Goal: Task Accomplishment & Management: Complete application form

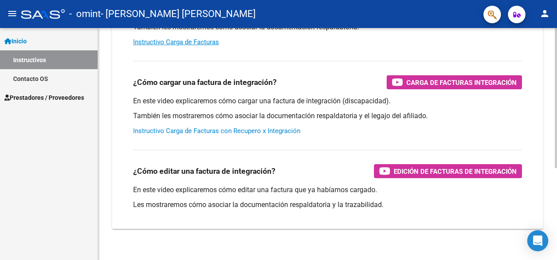
scroll to position [152, 0]
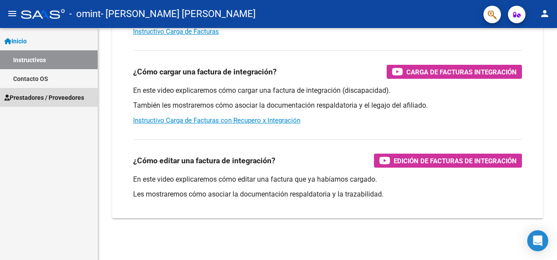
click at [36, 93] on span "Prestadores / Proveedores" at bounding box center [44, 98] width 80 height 10
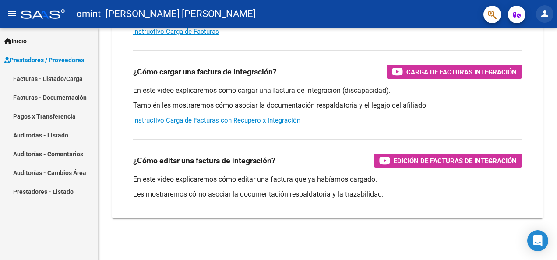
click at [548, 11] on mat-icon "person" at bounding box center [545, 13] width 11 height 11
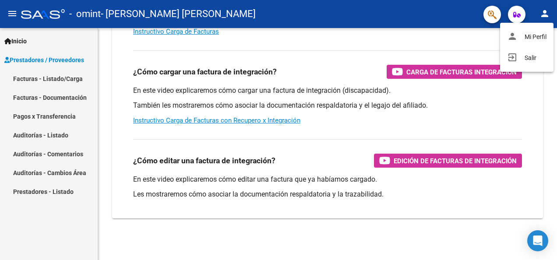
click at [515, 10] on div at bounding box center [278, 130] width 557 height 260
click at [517, 18] on span "button" at bounding box center [517, 15] width 7 height 18
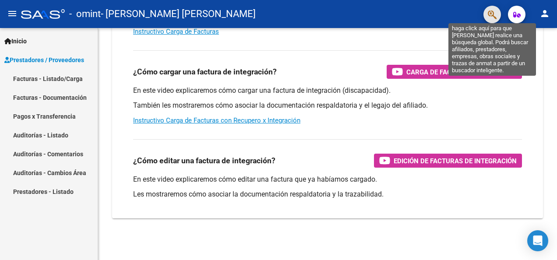
click at [494, 17] on icon "button" at bounding box center [492, 15] width 9 height 10
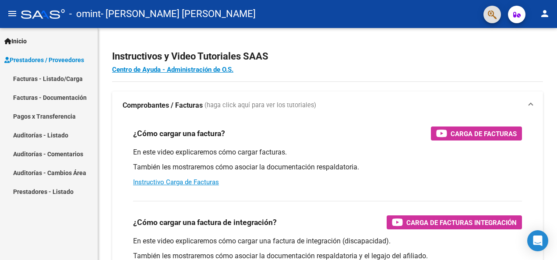
scroll to position [0, 0]
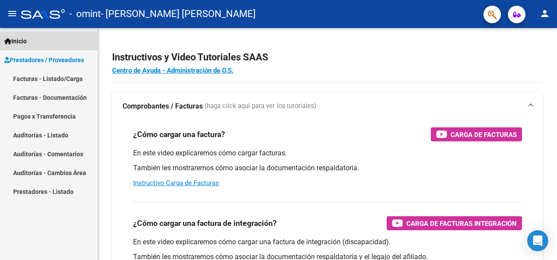
click at [74, 42] on link "Inicio" at bounding box center [49, 41] width 98 height 19
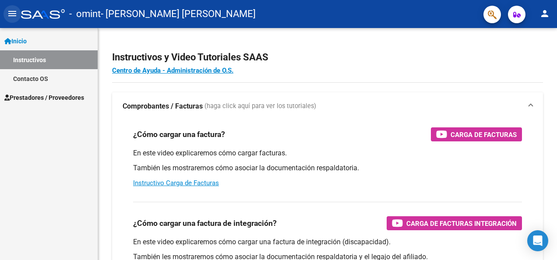
click at [13, 11] on mat-icon "menu" at bounding box center [12, 13] width 11 height 11
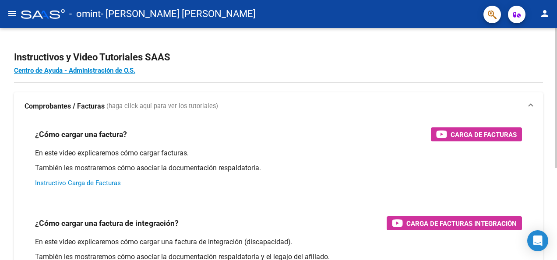
click at [78, 181] on link "Instructivo Carga de Facturas" at bounding box center [78, 183] width 86 height 8
click at [13, 11] on mat-icon "menu" at bounding box center [12, 13] width 11 height 11
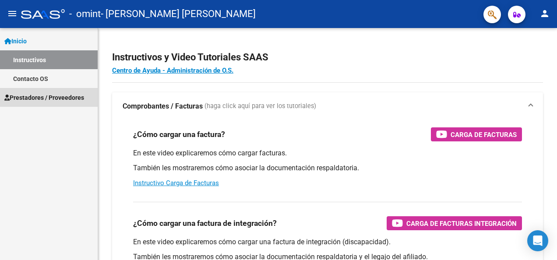
click at [29, 102] on span "Prestadores / Proveedores" at bounding box center [44, 98] width 80 height 10
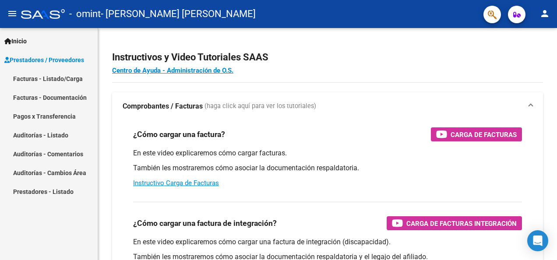
click at [39, 80] on link "Facturas - Listado/Carga" at bounding box center [49, 78] width 98 height 19
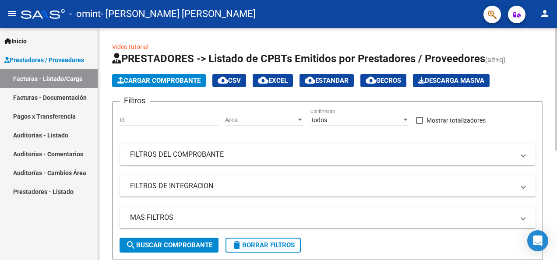
click at [154, 114] on div "Id" at bounding box center [169, 118] width 99 height 18
click at [367, 114] on div "Todos Confirmado" at bounding box center [360, 118] width 99 height 18
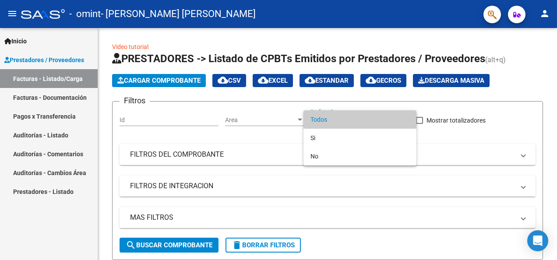
click at [273, 121] on div at bounding box center [278, 130] width 557 height 260
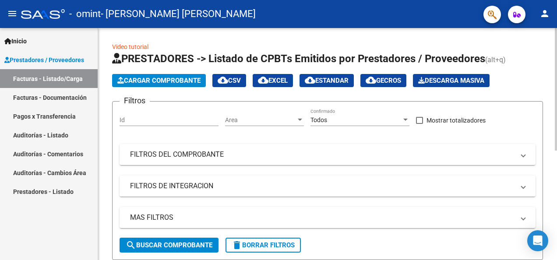
click at [298, 119] on div at bounding box center [300, 120] width 4 height 2
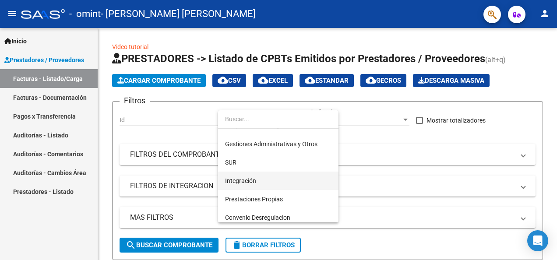
scroll to position [44, 0]
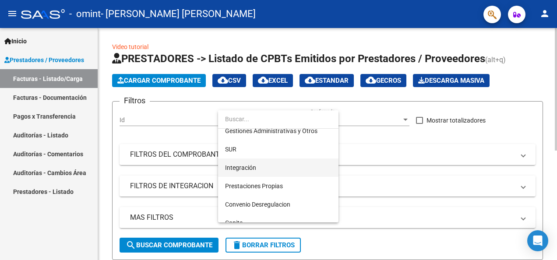
click at [257, 167] on span "Integración" at bounding box center [278, 168] width 106 height 18
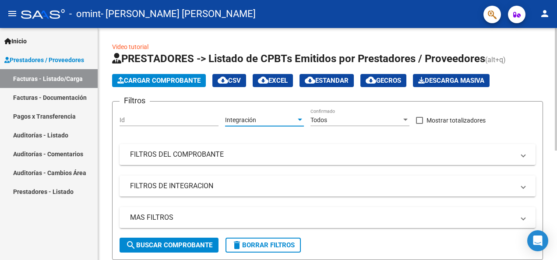
click at [392, 119] on div "Todos" at bounding box center [356, 120] width 91 height 7
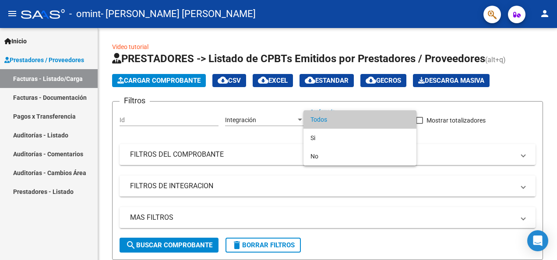
click at [137, 113] on div at bounding box center [278, 130] width 557 height 260
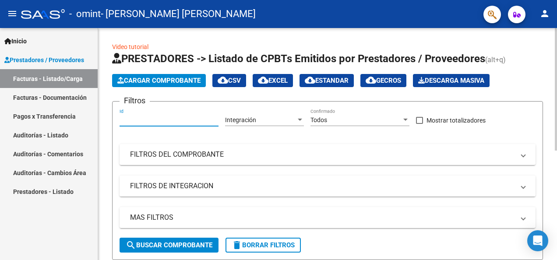
click at [137, 119] on input "Id" at bounding box center [169, 120] width 99 height 7
click at [65, 92] on link "Facturas - Documentación" at bounding box center [49, 97] width 98 height 19
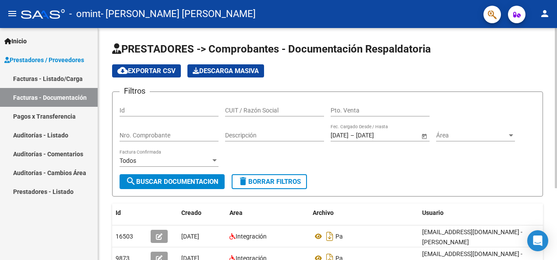
click at [158, 109] on input "Id" at bounding box center [169, 110] width 99 height 7
type input "0"
click at [245, 110] on input "CUIT / Razón Social" at bounding box center [274, 110] width 99 height 7
type input "2341687444"
click at [347, 110] on input "Pto. Venta" at bounding box center [380, 110] width 99 height 7
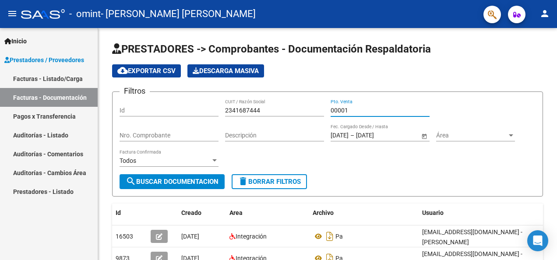
type input "00001"
click at [139, 131] on div "Nro. Comprobante" at bounding box center [169, 133] width 99 height 18
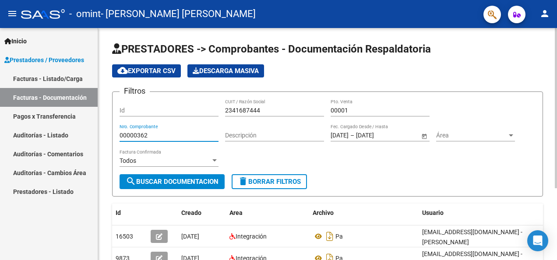
type input "00000362"
click at [243, 136] on input "Descripción" at bounding box center [274, 135] width 99 height 7
click at [243, 133] on input "Descripción" at bounding box center [274, 135] width 99 height 7
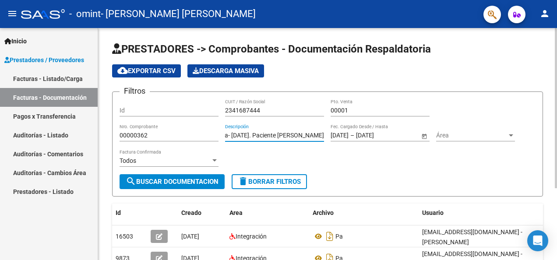
scroll to position [0, 143]
type input "Honorarios por Tratamiento de Piscopedagogía- agosto 2025. Paciente Santiago Ma…"
click at [346, 135] on input "11/03/2025" at bounding box center [340, 135] width 18 height 7
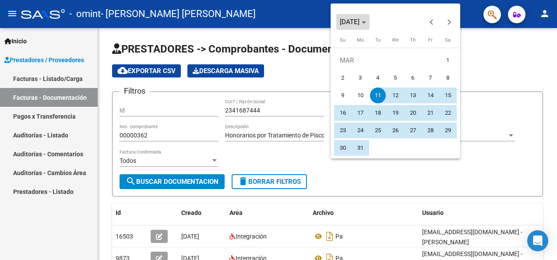
click at [370, 17] on span "Choose month and year" at bounding box center [353, 21] width 33 height 21
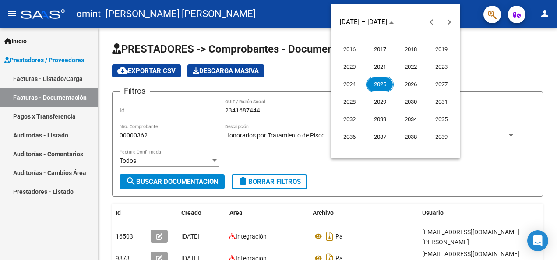
click at [380, 81] on span "2025" at bounding box center [380, 85] width 28 height 16
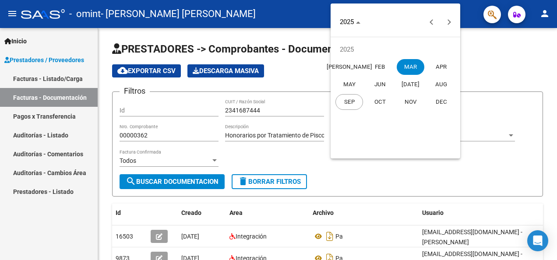
click at [435, 86] on span "AUG" at bounding box center [442, 85] width 28 height 16
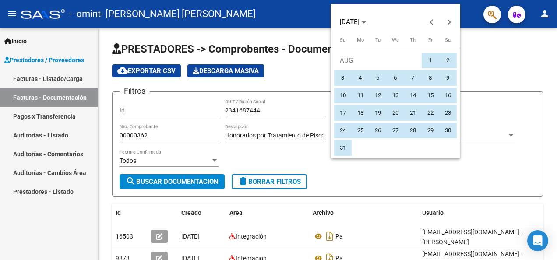
click at [432, 64] on span "1" at bounding box center [431, 61] width 16 height 16
type input "01/08/2025"
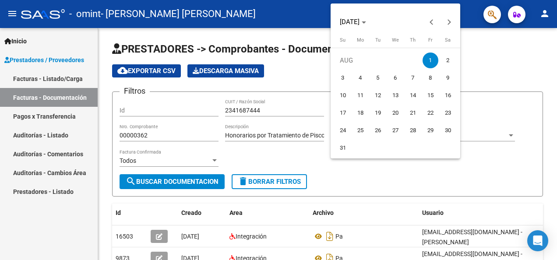
click at [447, 186] on div at bounding box center [278, 130] width 557 height 260
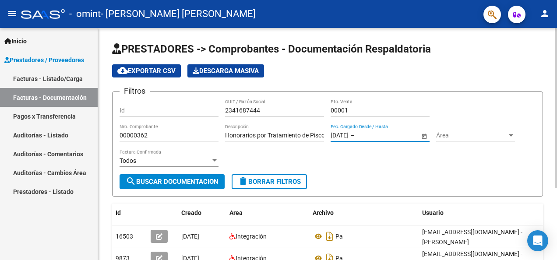
click at [395, 136] on input "text" at bounding box center [377, 135] width 43 height 7
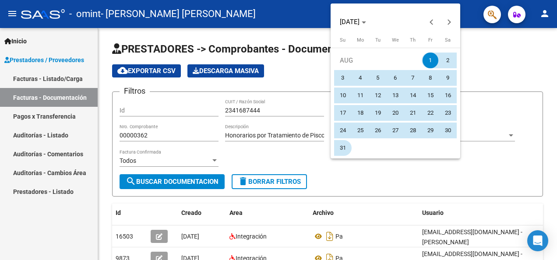
click at [349, 146] on span "31" at bounding box center [343, 148] width 16 height 16
type input "31/08/2025"
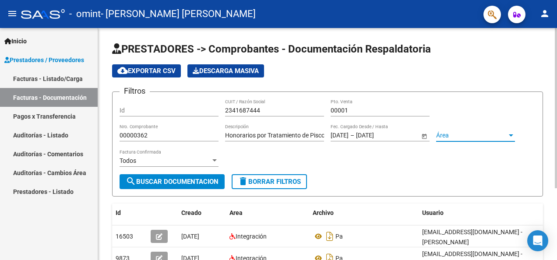
click at [459, 135] on span "Área" at bounding box center [471, 135] width 71 height 7
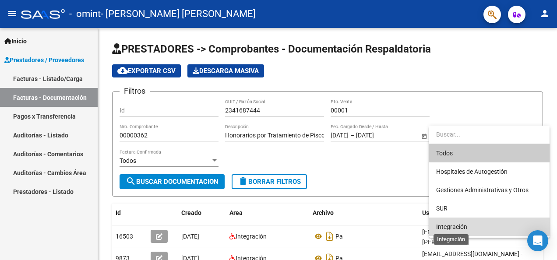
click at [462, 226] on span "Integración" at bounding box center [451, 227] width 31 height 7
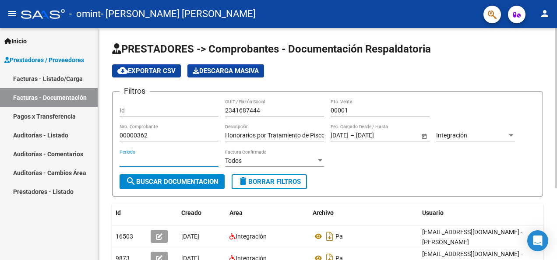
click at [163, 159] on input "Periodo" at bounding box center [169, 160] width 99 height 7
type input "202508"
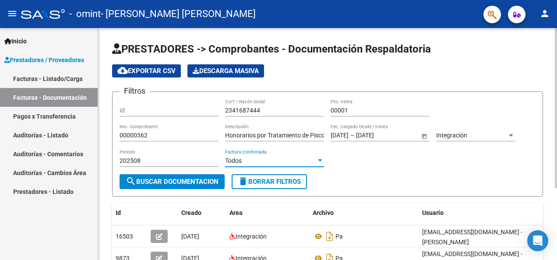
click at [265, 163] on div "Todos" at bounding box center [270, 160] width 91 height 7
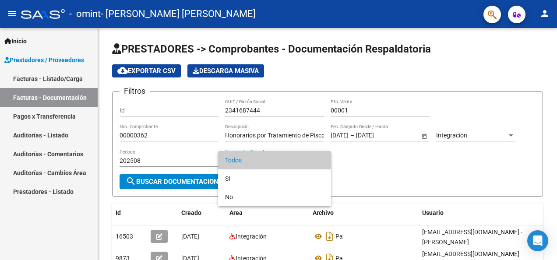
click at [150, 108] on div at bounding box center [278, 130] width 557 height 260
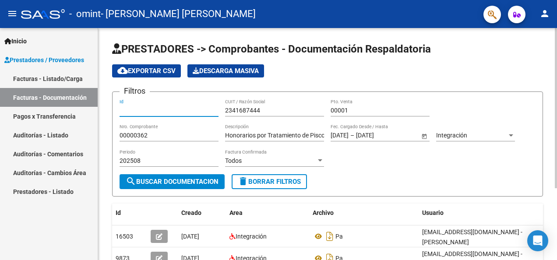
click at [143, 110] on input "Id" at bounding box center [169, 110] width 99 height 7
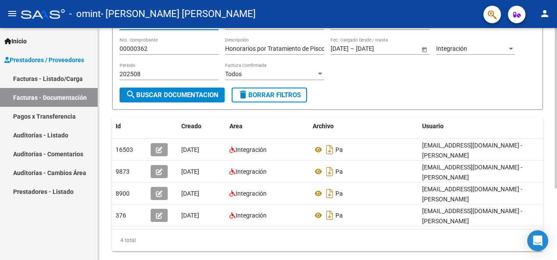
scroll to position [88, 0]
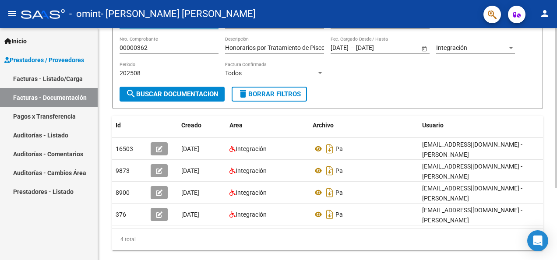
type input "56483555"
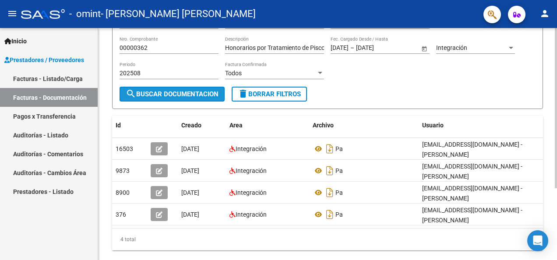
click at [189, 94] on span "search Buscar Documentacion" at bounding box center [172, 94] width 93 height 8
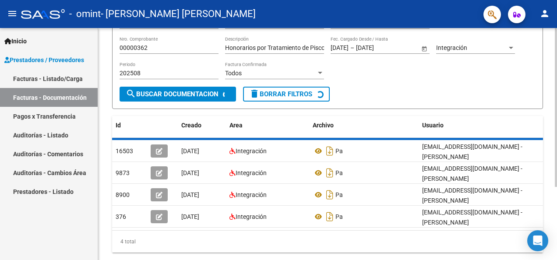
scroll to position [37, 0]
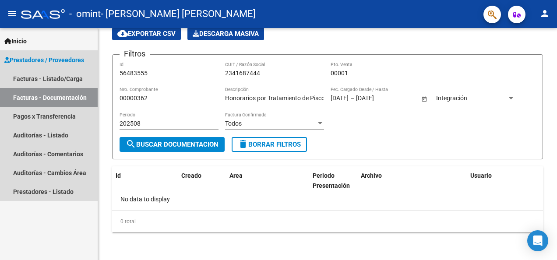
click at [57, 58] on span "Prestadores / Proveedores" at bounding box center [44, 60] width 80 height 10
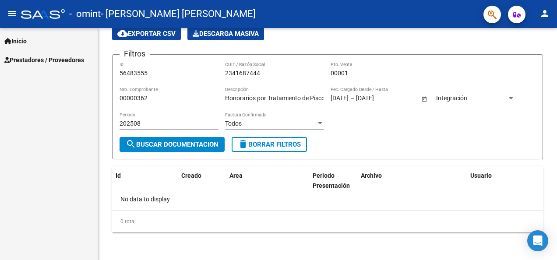
click at [57, 56] on span "Prestadores / Proveedores" at bounding box center [44, 60] width 80 height 10
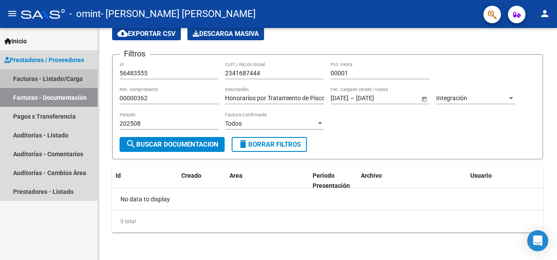
click at [67, 75] on link "Facturas - Listado/Carga" at bounding box center [49, 78] width 98 height 19
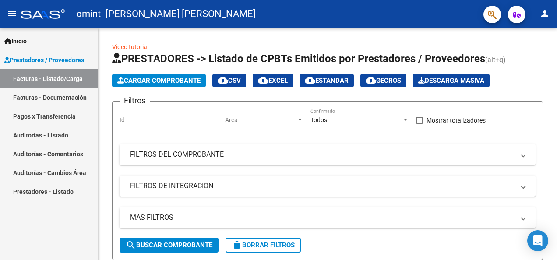
click at [41, 31] on mat-nav-list "Inicio Instructivos Contacto OS Prestadores / Proveedores Facturas - Listado/Ca…" at bounding box center [49, 114] width 98 height 173
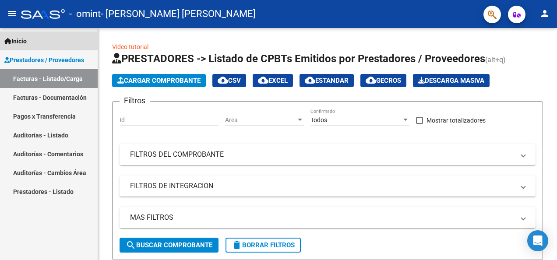
click at [36, 41] on link "Inicio" at bounding box center [49, 41] width 98 height 19
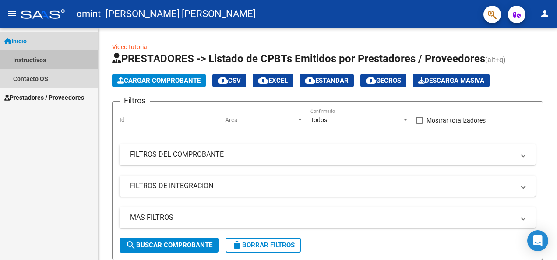
click at [41, 58] on link "Instructivos" at bounding box center [49, 59] width 98 height 19
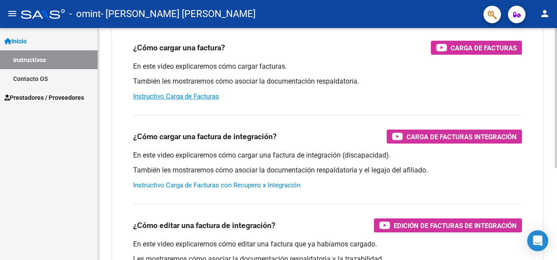
scroll to position [88, 0]
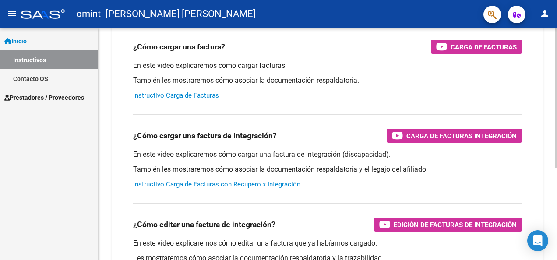
click at [206, 182] on link "Instructivo Carga de Facturas con Recupero x Integración" at bounding box center [216, 185] width 167 height 8
click at [53, 92] on link "Prestadores / Proveedores" at bounding box center [49, 97] width 98 height 19
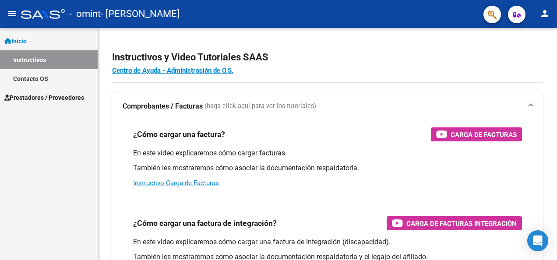
click at [44, 97] on span "Prestadores / Proveedores" at bounding box center [44, 98] width 80 height 10
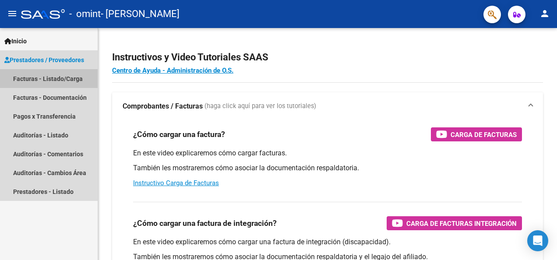
click at [32, 79] on link "Facturas - Listado/Carga" at bounding box center [49, 78] width 98 height 19
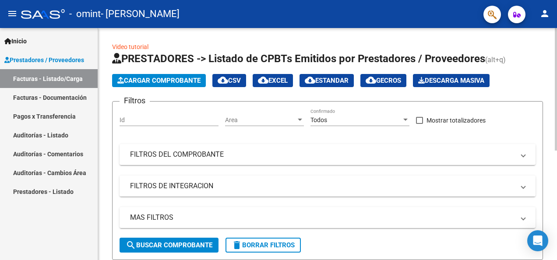
click at [134, 80] on span "Cargar Comprobante" at bounding box center [158, 81] width 83 height 8
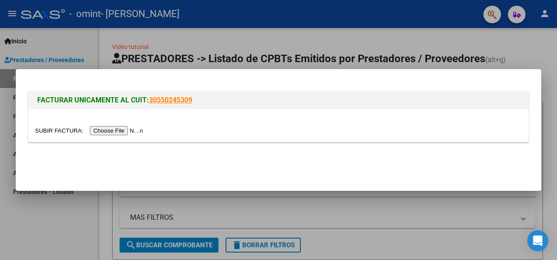
click at [121, 126] on input "file" at bounding box center [90, 130] width 111 height 9
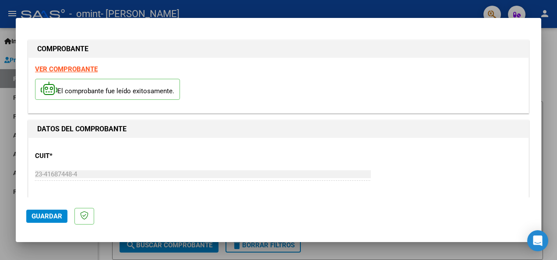
click at [71, 67] on strong "VER COMPROBANTE" at bounding box center [66, 69] width 63 height 8
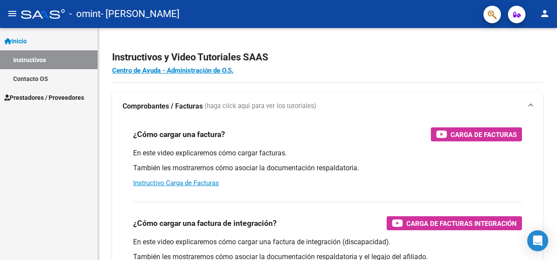
click at [39, 96] on span "Prestadores / Proveedores" at bounding box center [44, 98] width 80 height 10
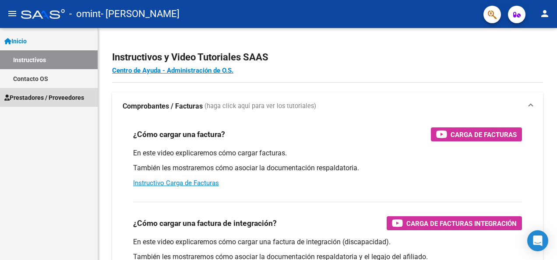
click at [39, 96] on span "Prestadores / Proveedores" at bounding box center [44, 98] width 80 height 10
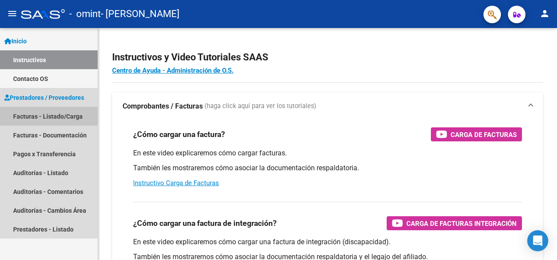
click at [39, 117] on link "Facturas - Listado/Carga" at bounding box center [49, 116] width 98 height 19
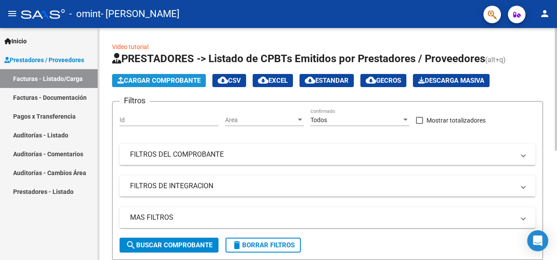
click at [159, 82] on span "Cargar Comprobante" at bounding box center [158, 81] width 83 height 8
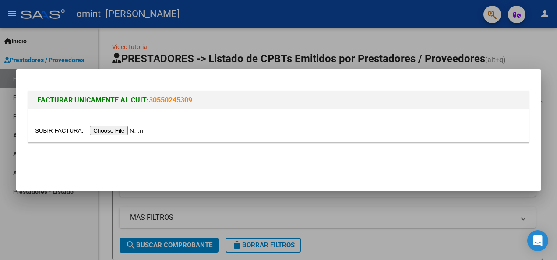
click at [112, 130] on input "file" at bounding box center [90, 130] width 111 height 9
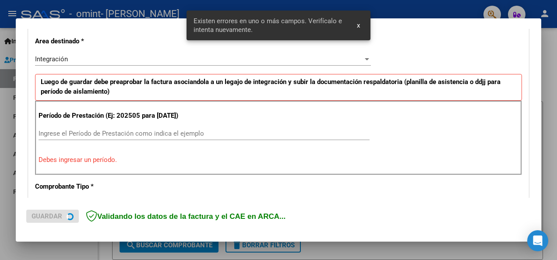
scroll to position [202, 0]
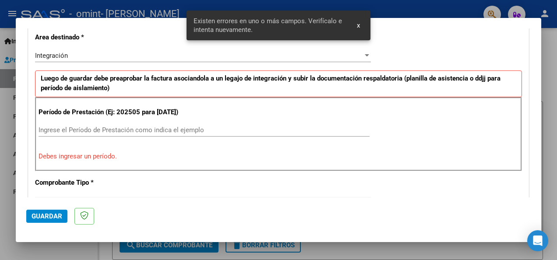
click at [119, 134] on input "Ingrese el Período de Prestación como indica el ejemplo" at bounding box center [204, 130] width 331 height 8
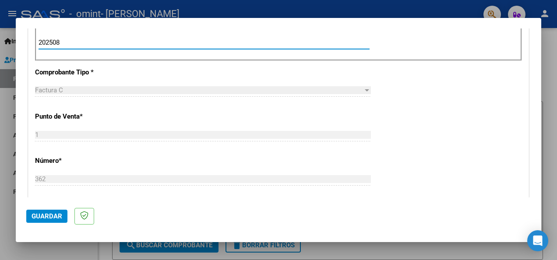
scroll to position [290, 0]
type input "202508"
click at [118, 94] on div "Factura C" at bounding box center [199, 90] width 328 height 8
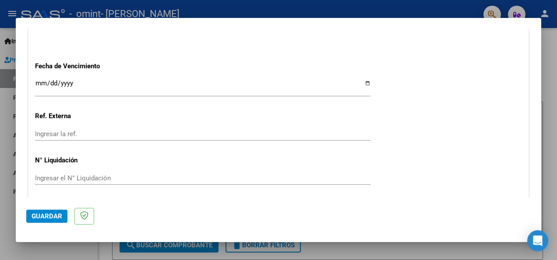
scroll to position [597, 0]
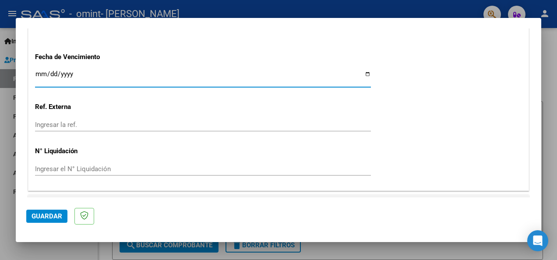
click at [362, 80] on input "Ingresar la fecha" at bounding box center [203, 78] width 336 height 14
click at [358, 81] on input "Ingresar la fecha" at bounding box center [203, 78] width 336 height 14
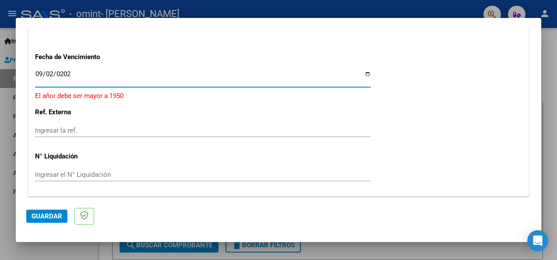
type input "[DATE]"
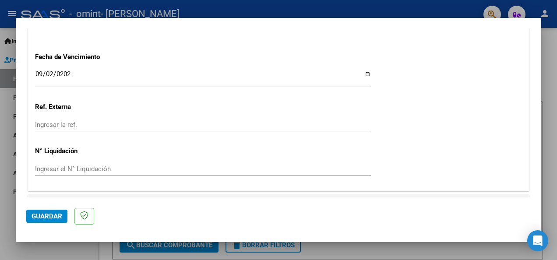
click at [62, 127] on div "Ingresar la ref." at bounding box center [203, 124] width 336 height 13
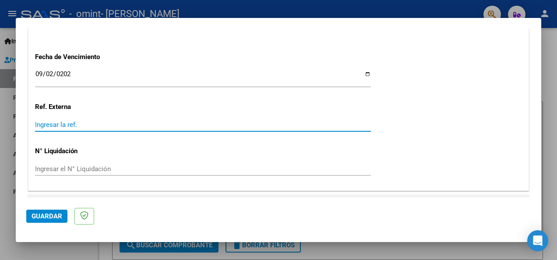
click at [62, 129] on input "Ingresar la ref." at bounding box center [203, 125] width 336 height 8
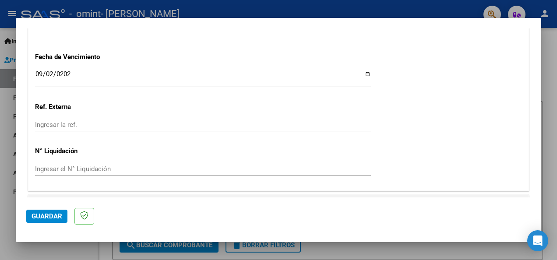
drag, startPoint x: 35, startPoint y: 113, endPoint x: 77, endPoint y: 113, distance: 41.6
click at [77, 112] on p "Ref. Externa" at bounding box center [108, 107] width 146 height 10
drag, startPoint x: 77, startPoint y: 113, endPoint x: 50, endPoint y: 113, distance: 26.7
copy p "Ref. Externa"
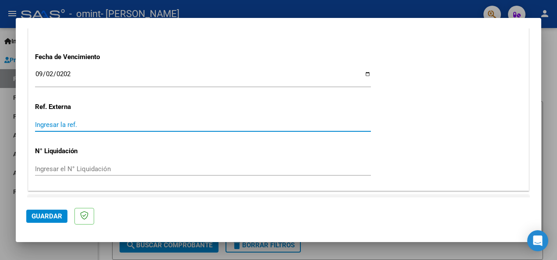
click at [85, 129] on input "Ingresar la ref." at bounding box center [203, 125] width 336 height 8
type input "56483555"
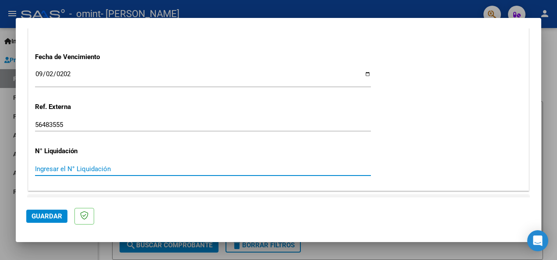
click at [95, 173] on input "Ingresar el N° Liquidación" at bounding box center [203, 169] width 336 height 8
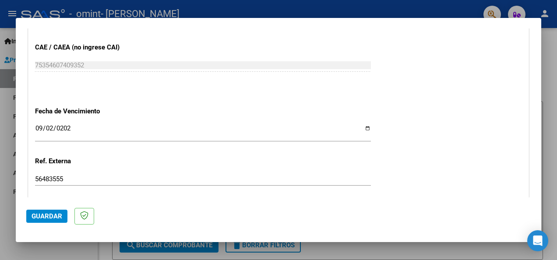
scroll to position [626, 0]
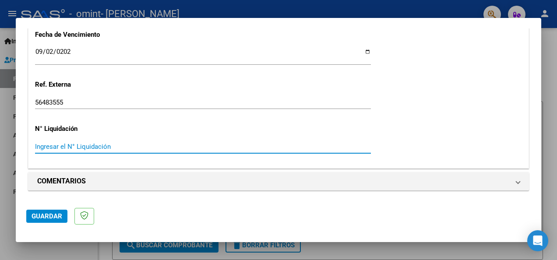
click at [38, 216] on span "Guardar" at bounding box center [47, 217] width 31 height 8
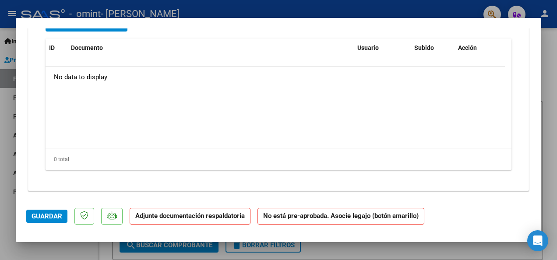
scroll to position [791, 0]
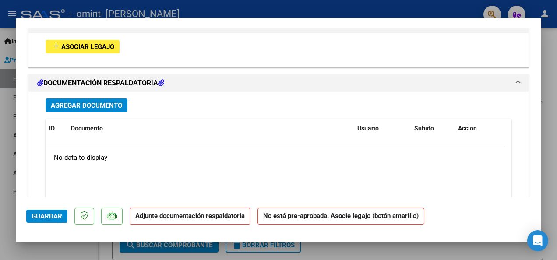
click at [89, 110] on span "Agregar Documento" at bounding box center [86, 106] width 71 height 8
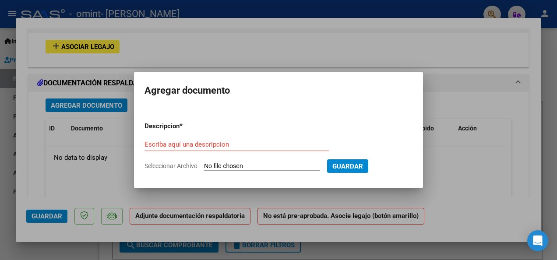
click at [149, 60] on div at bounding box center [278, 130] width 557 height 260
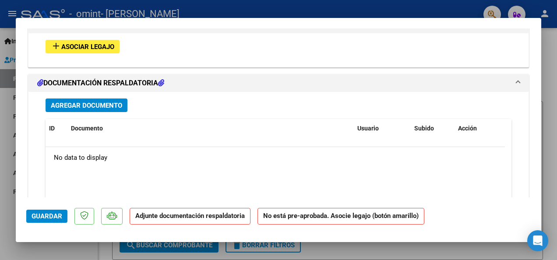
click at [39, 217] on span "Guardar" at bounding box center [47, 217] width 31 height 8
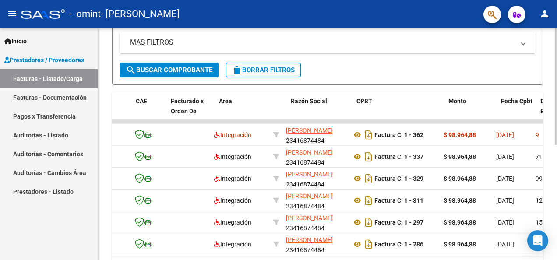
scroll to position [0, 66]
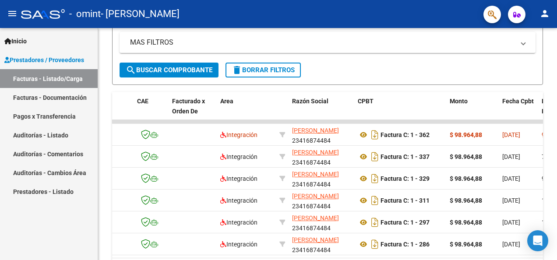
drag, startPoint x: 221, startPoint y: 255, endPoint x: 261, endPoint y: 260, distance: 40.2
click at [261, 260] on html "menu - omint - [PERSON_NAME] person Inicio Instructivos Contacto OS Prestadores…" at bounding box center [278, 130] width 557 height 260
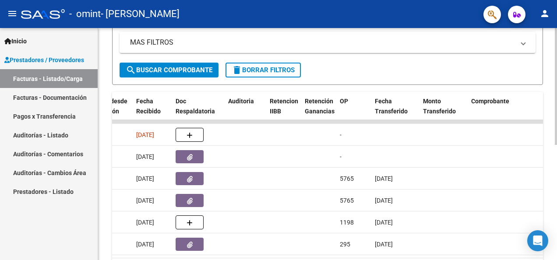
scroll to position [0, 464]
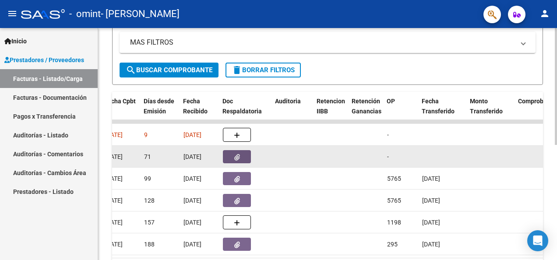
click at [239, 153] on span "button" at bounding box center [237, 157] width 6 height 8
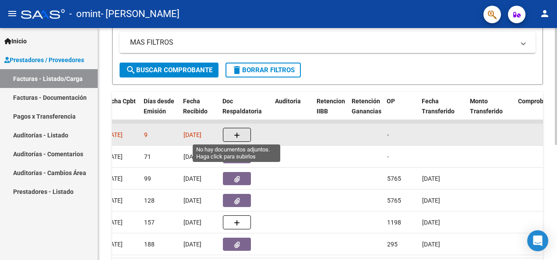
click at [241, 130] on button "button" at bounding box center [237, 135] width 28 height 14
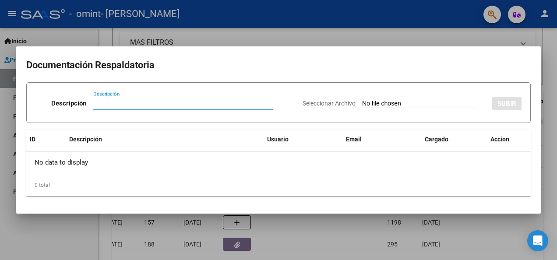
click at [465, 102] on input "Seleccionar Archivo" at bounding box center [420, 104] width 116 height 8
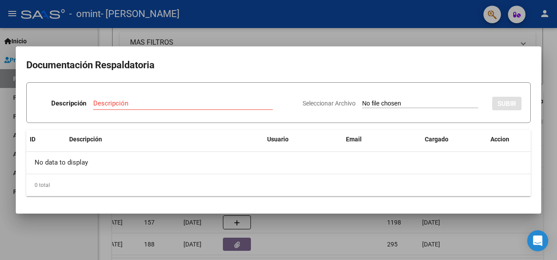
type input "C:\fakepath\FACTURA [PERSON_NAME][DATE].pdf"
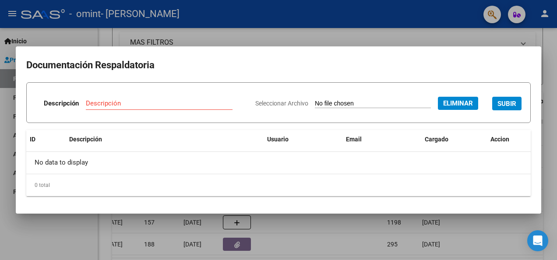
click at [99, 106] on input "Descripción" at bounding box center [159, 103] width 147 height 8
click at [452, 103] on span "Eliminar" at bounding box center [459, 103] width 30 height 8
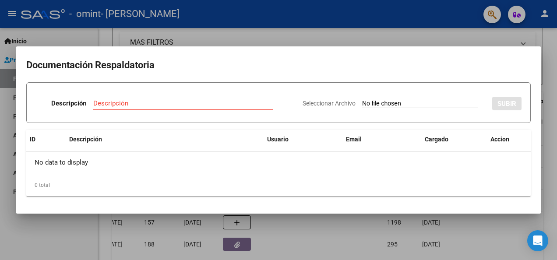
click at [428, 103] on input "Seleccionar Archivo" at bounding box center [420, 104] width 116 height 8
type input "C:\fakepath\[GEOGRAPHIC_DATA][PERSON_NAME][DATE].pdf"
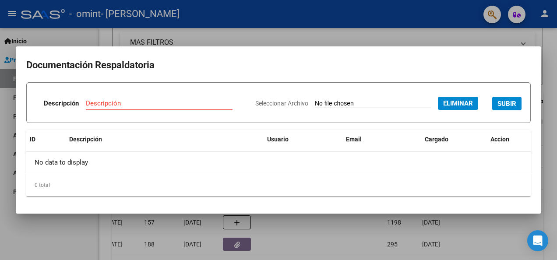
click at [174, 97] on div "Descripción" at bounding box center [159, 103] width 147 height 13
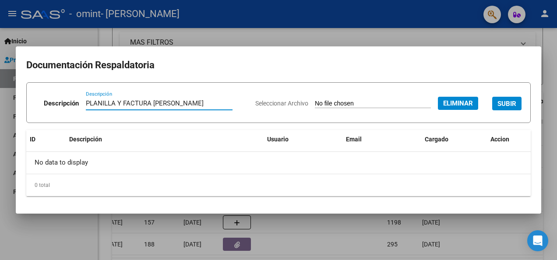
type input "PLANILLA Y FACTURA [PERSON_NAME]"
click at [515, 99] on span "SUBIR" at bounding box center [507, 103] width 19 height 8
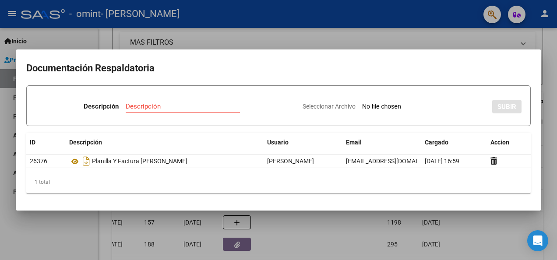
click at [452, 42] on div at bounding box center [278, 130] width 557 height 260
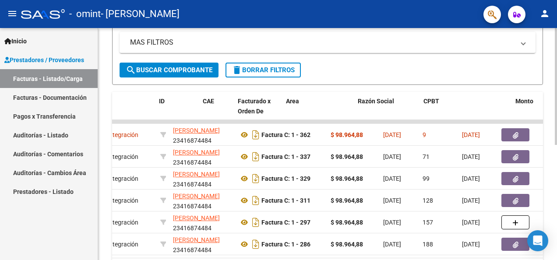
scroll to position [0, 0]
